Goal: Task Accomplishment & Management: Use online tool/utility

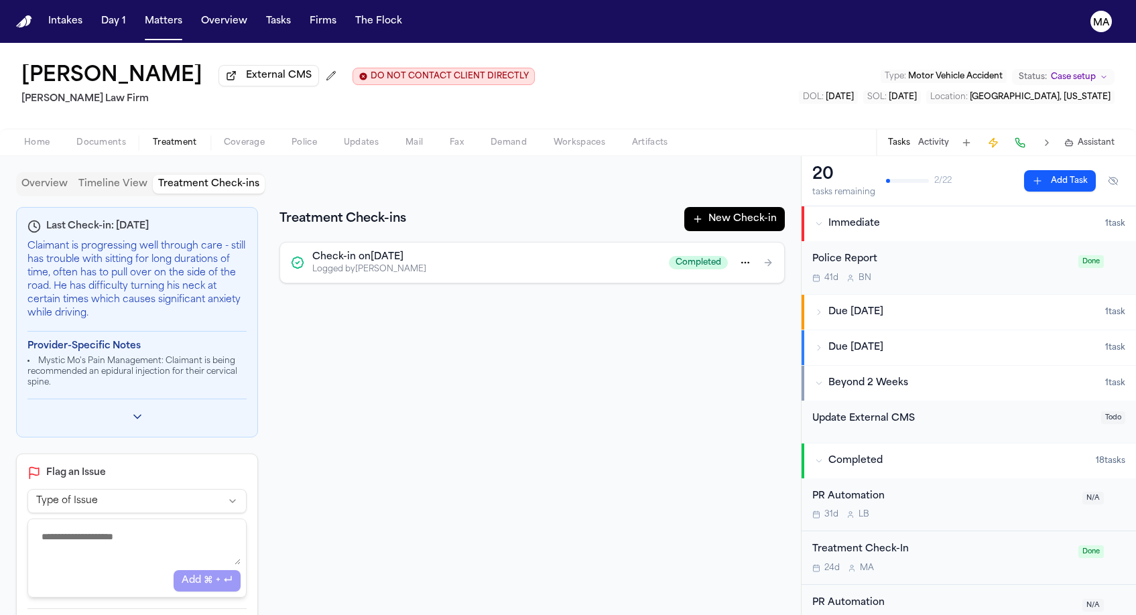
click at [126, 399] on div at bounding box center [136, 412] width 219 height 27
click at [137, 410] on icon "Toggle previous check-ins" at bounding box center [137, 416] width 13 height 13
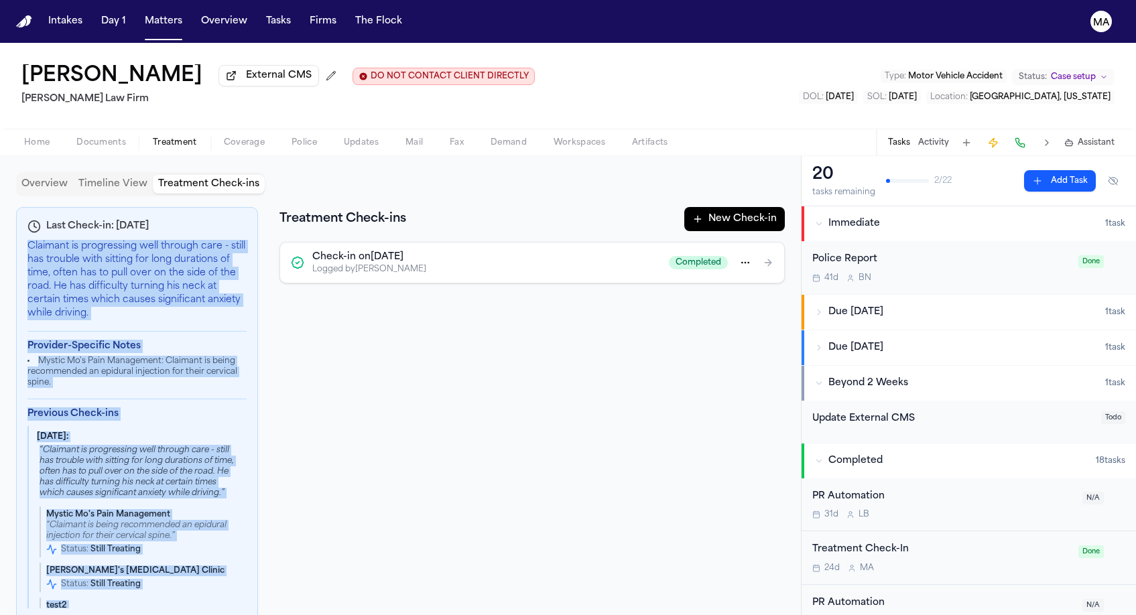
drag, startPoint x: 17, startPoint y: 143, endPoint x: 207, endPoint y: 369, distance: 295.3
click at [207, 369] on div "Last Check-in: [DATE] Claimant is progressing well through care - still has tro…" at bounding box center [137, 426] width 242 height 439
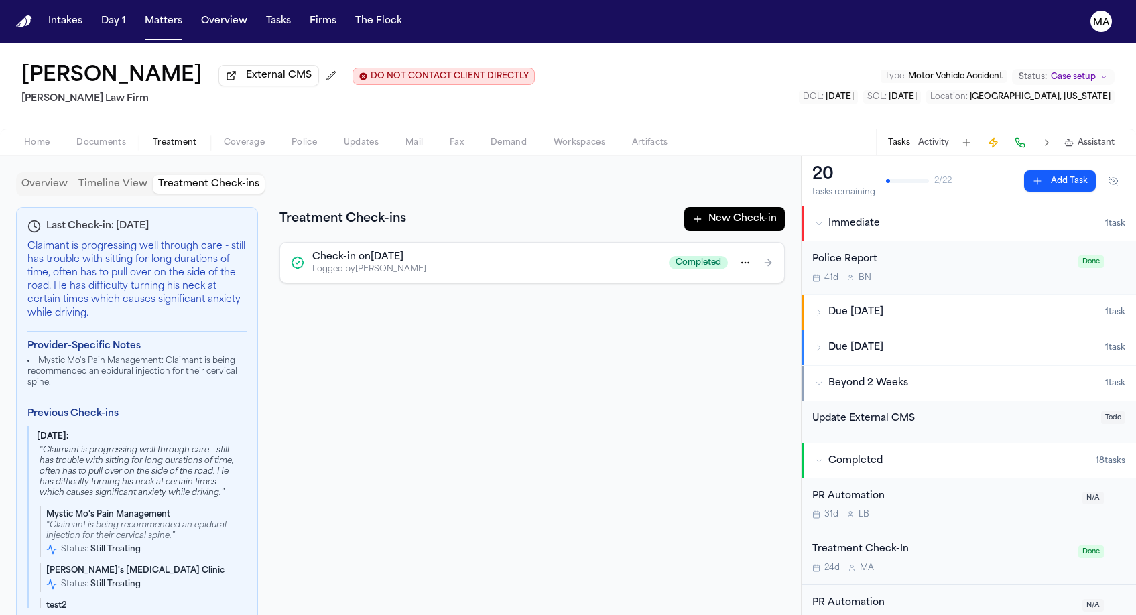
click at [401, 253] on div "Last Check-in: [DATE] Claimant is progressing well through care - still has tro…" at bounding box center [400, 583] width 768 height 752
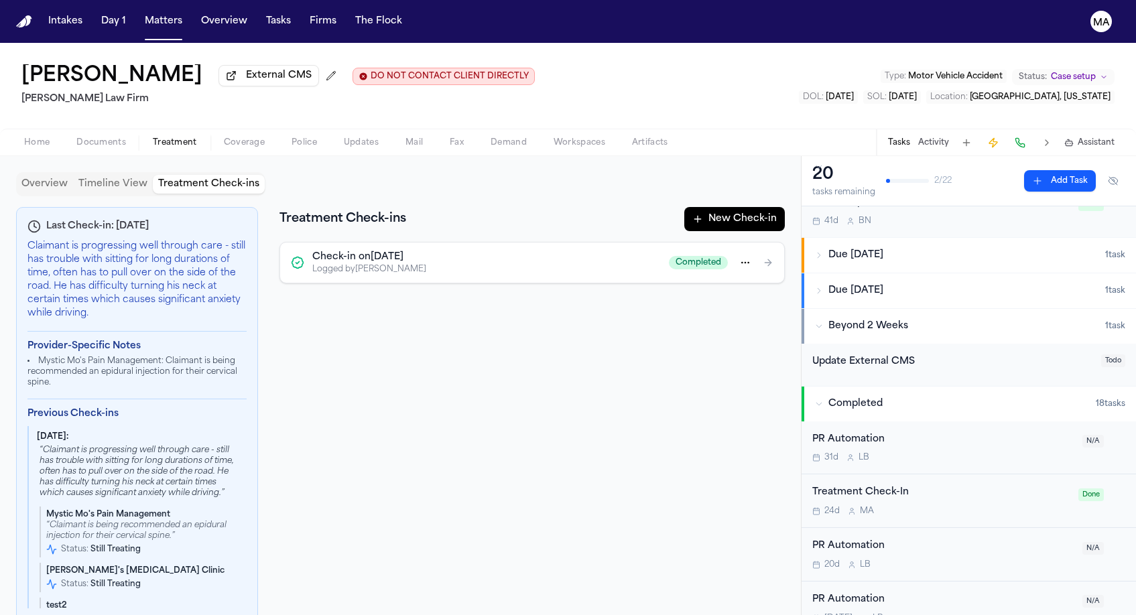
scroll to position [60, 0]
click at [868, 482] on div "Treatment Check-In" at bounding box center [941, 489] width 258 height 15
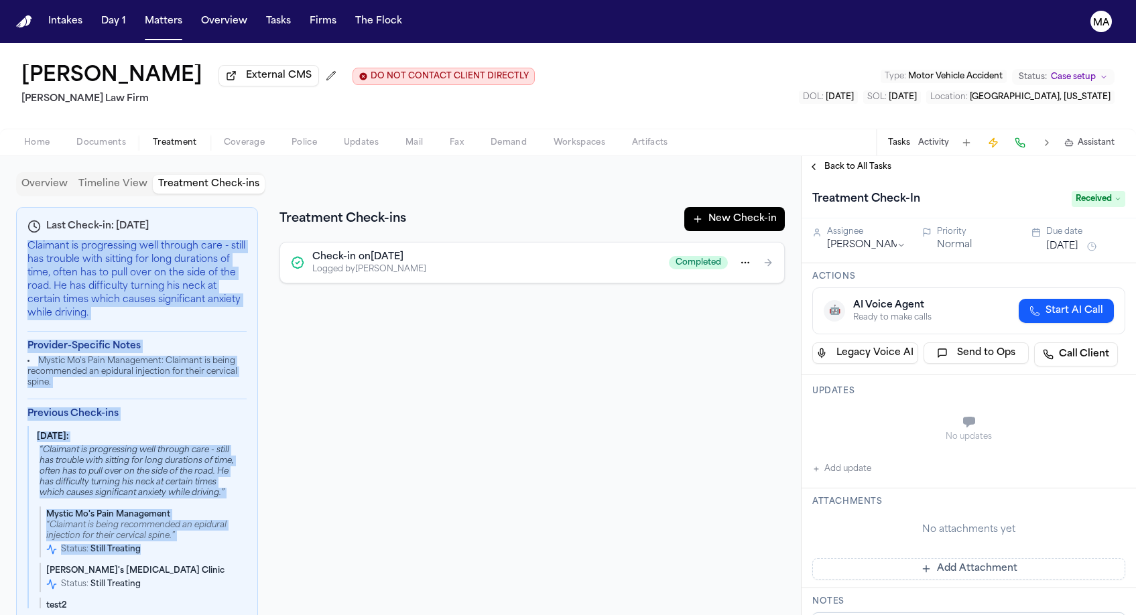
drag, startPoint x: 16, startPoint y: 140, endPoint x: 146, endPoint y: 299, distance: 205.2
click at [146, 299] on div "Last Check-in: [DATE] Claimant is progressing well through care - still has tro…" at bounding box center [137, 426] width 242 height 439
copy div "Claimant is progressing well through care - still has trouble with sitting for …"
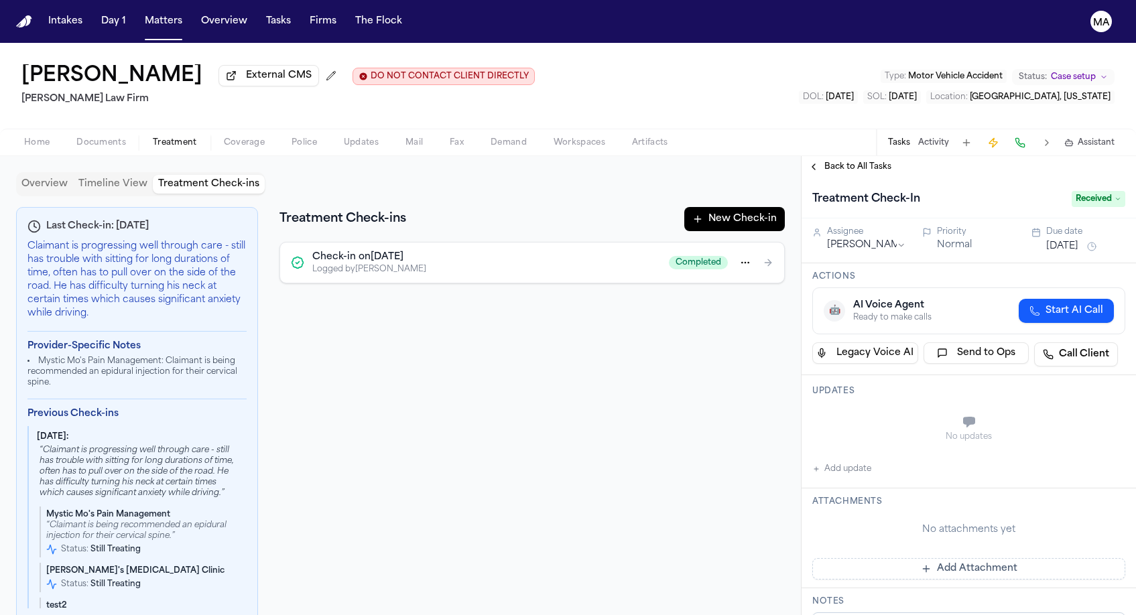
click at [886, 431] on div "No updates" at bounding box center [968, 436] width 313 height 11
click at [849, 461] on button "Add update" at bounding box center [841, 469] width 59 height 16
click at [874, 410] on textarea "Add your update" at bounding box center [976, 423] width 286 height 27
paste textarea "**********"
type textarea "**********"
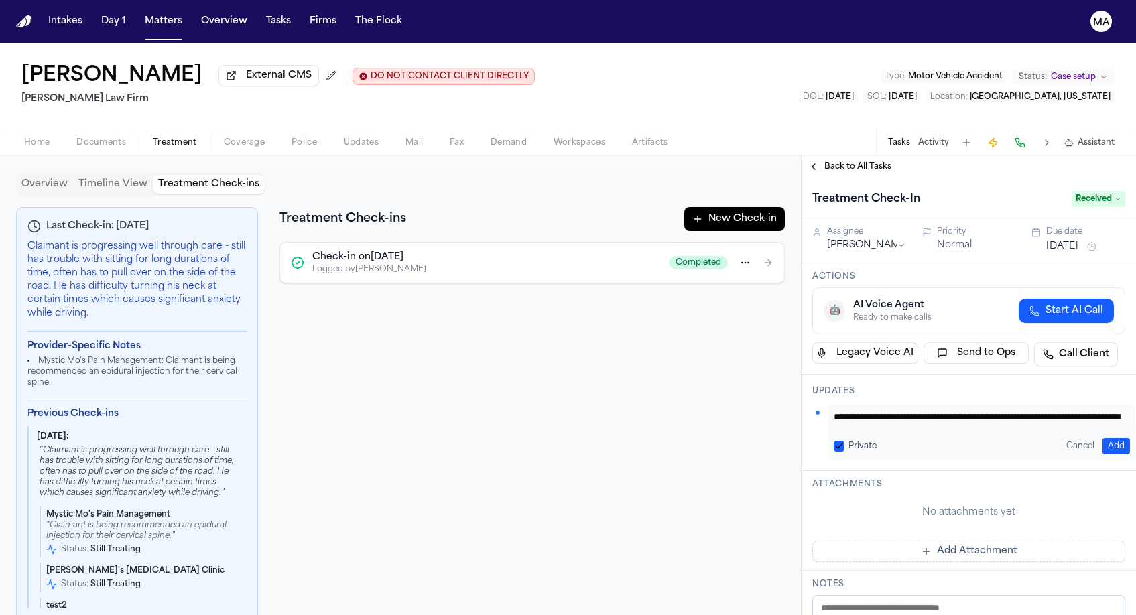
scroll to position [103, 0]
click at [1107, 438] on button "Add" at bounding box center [1115, 446] width 27 height 16
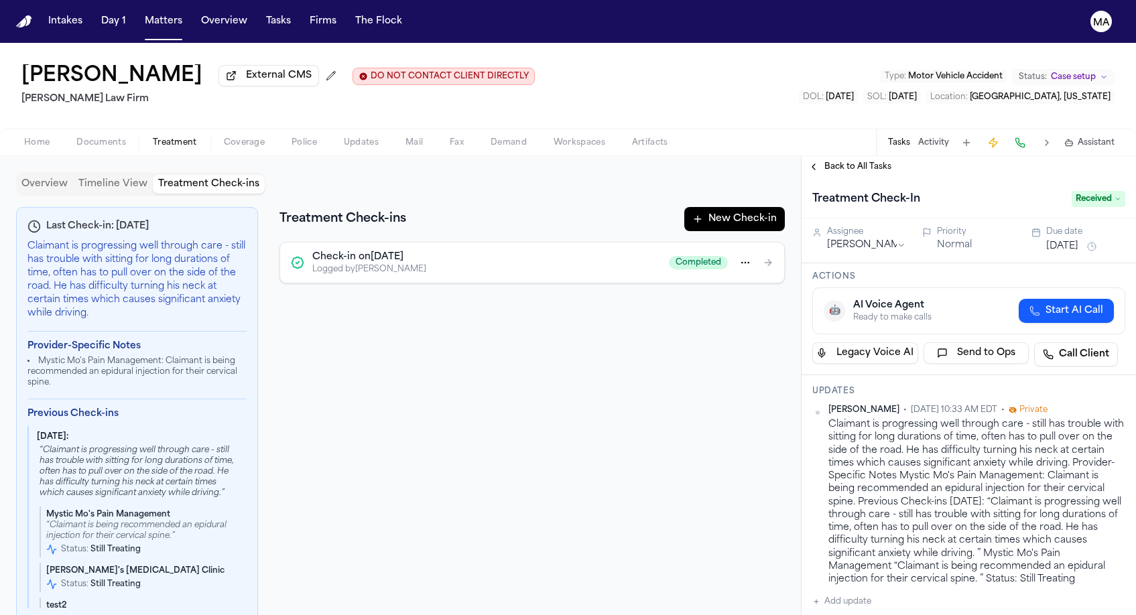
click at [949, 137] on button "Activity" at bounding box center [933, 142] width 31 height 11
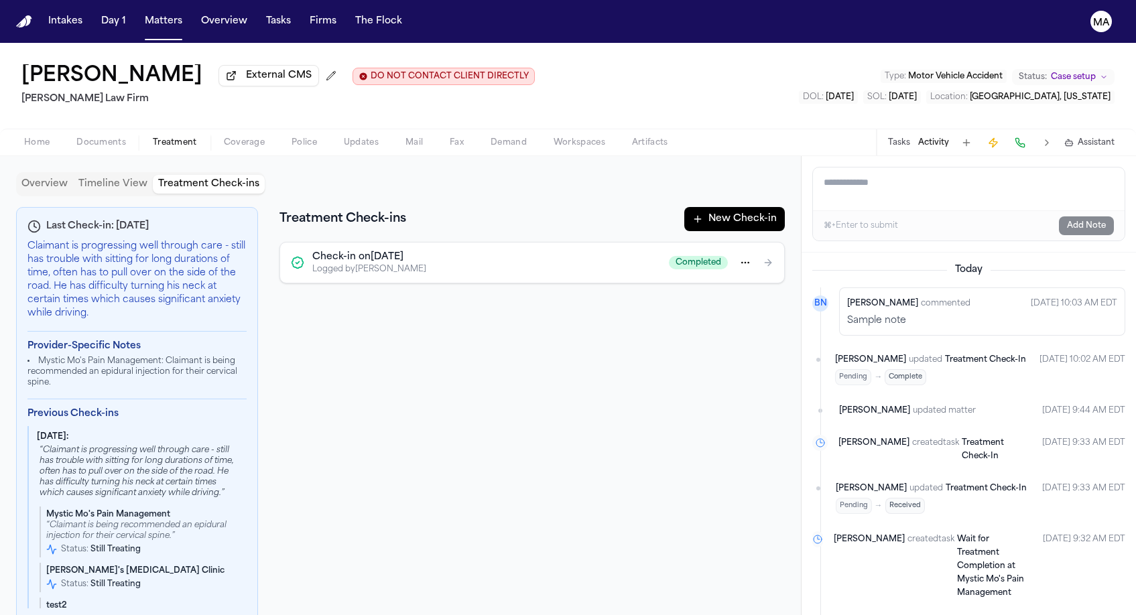
click at [910, 137] on button "Tasks" at bounding box center [899, 142] width 22 height 11
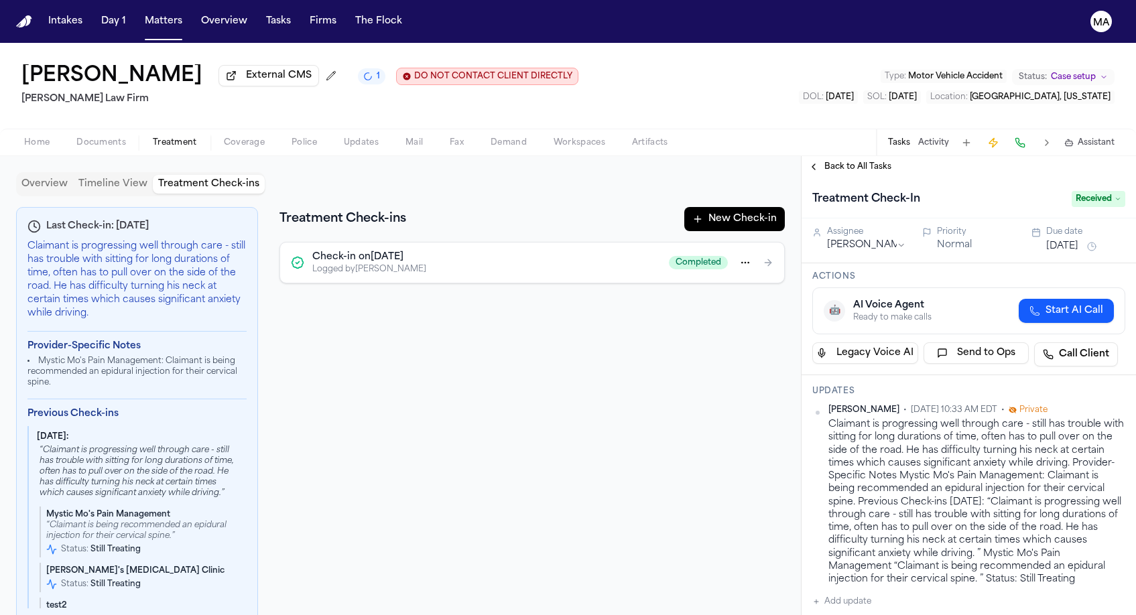
click at [1052, 240] on button "[DATE]" at bounding box center [1062, 246] width 32 height 13
